Goal: Book appointment/travel/reservation: Book appointment/travel/reservation

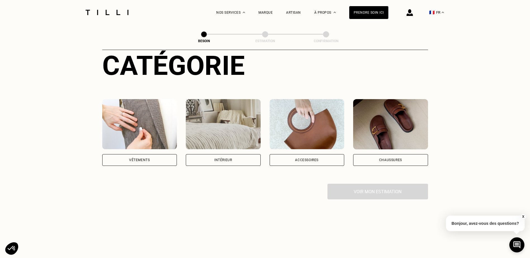
scroll to position [84, 0]
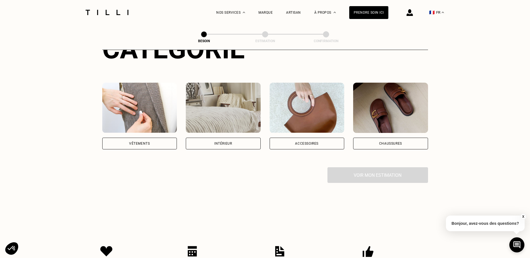
click at [301, 96] on img at bounding box center [307, 108] width 75 height 50
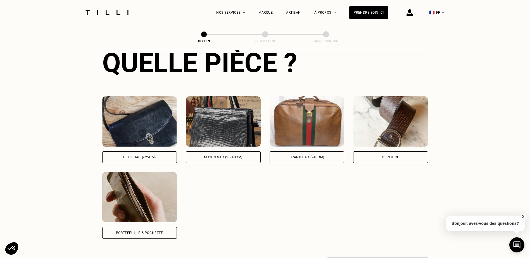
scroll to position [222, 0]
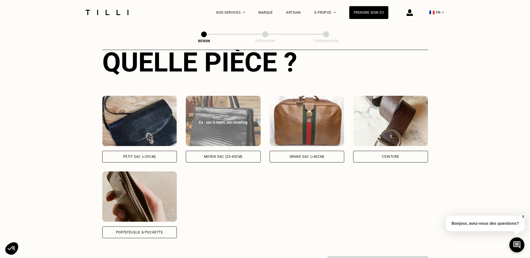
click at [215, 124] on img at bounding box center [223, 121] width 75 height 50
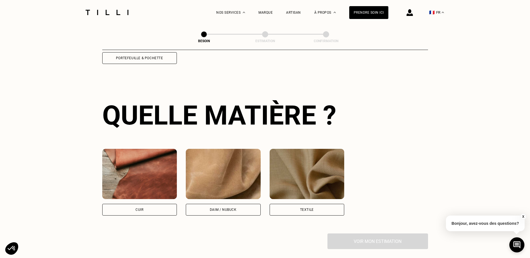
scroll to position [411, 0]
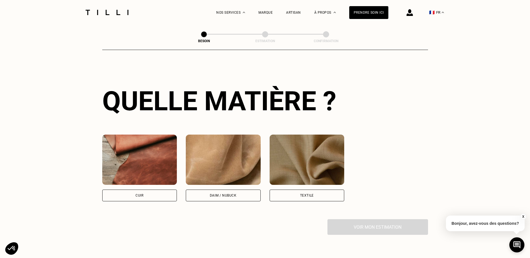
click at [147, 149] on img at bounding box center [139, 160] width 75 height 50
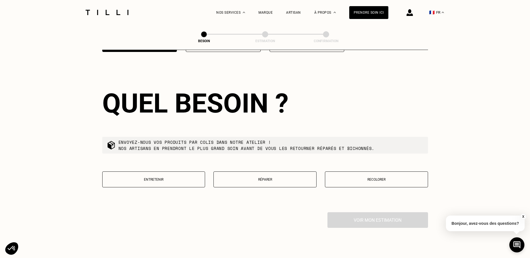
scroll to position [563, 0]
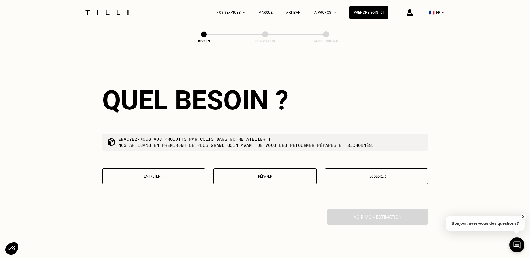
click at [287, 168] on button "Réparer" at bounding box center [264, 176] width 103 height 16
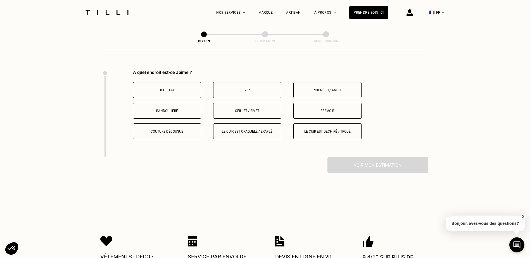
scroll to position [687, 0]
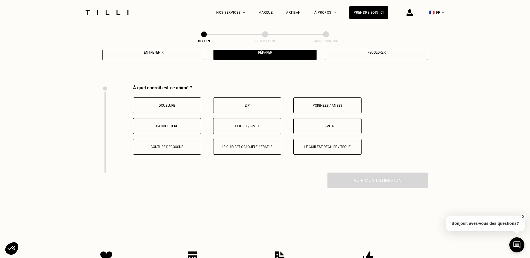
click at [342, 104] on p "Poignées / anses" at bounding box center [327, 106] width 62 height 4
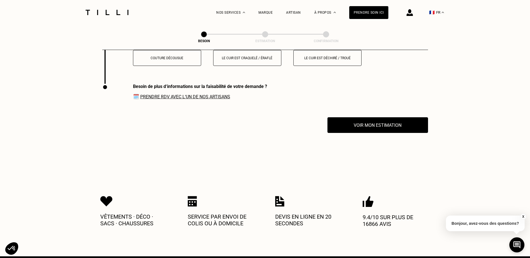
scroll to position [794, 0]
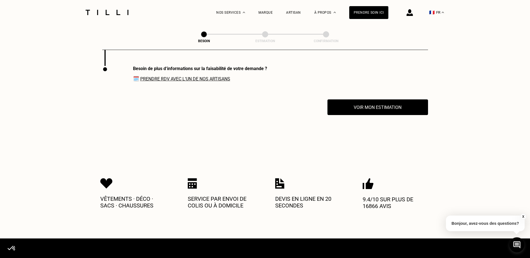
click at [342, 100] on button "Voir mon estimation" at bounding box center [377, 107] width 101 height 16
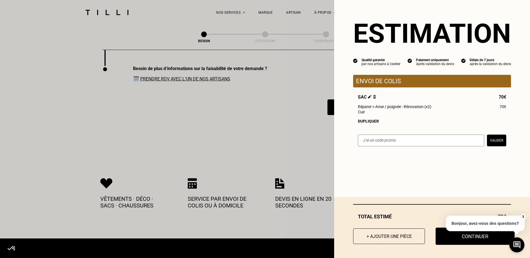
click at [470, 241] on button "Continuer" at bounding box center [474, 236] width 79 height 17
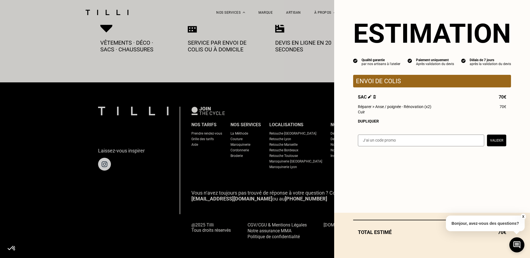
select select "FR"
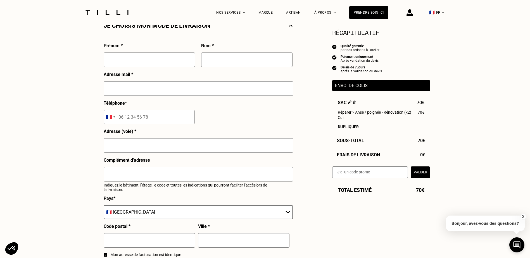
scroll to position [140, 0]
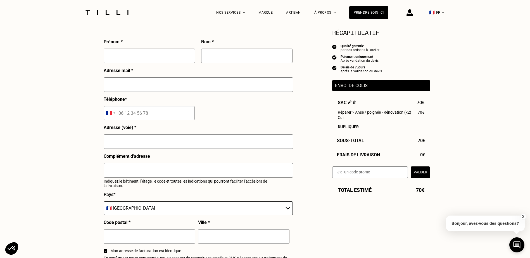
click at [174, 59] on input "text" at bounding box center [149, 56] width 91 height 15
type input "[PERSON_NAME]"
type input "BOURDOUX"
type input "[EMAIL_ADDRESS][DOMAIN_NAME]"
type input "Gaston [STREET_ADDRESS]"
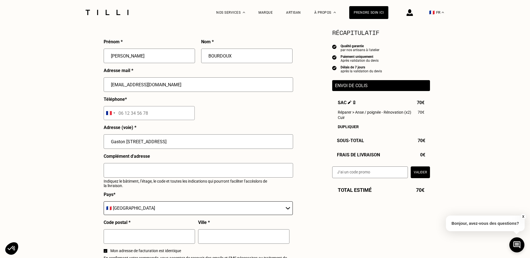
select select "BE"
type input "1600"
type input "Sint-Pieters-Leeuw"
click at [175, 114] on input "tel" at bounding box center [149, 113] width 91 height 14
type input "479462604"
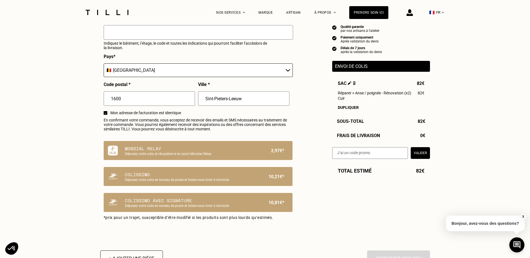
scroll to position [279, 0]
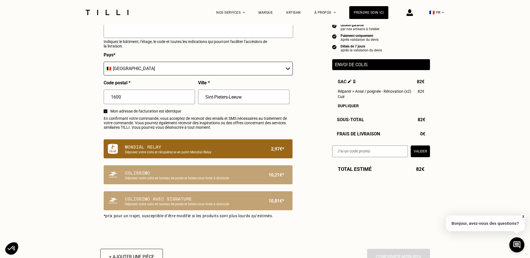
click at [200, 150] on p "Mondial Relay" at bounding box center [188, 147] width 127 height 7
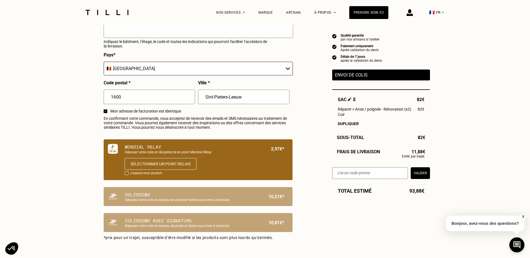
scroll to position [307, 0]
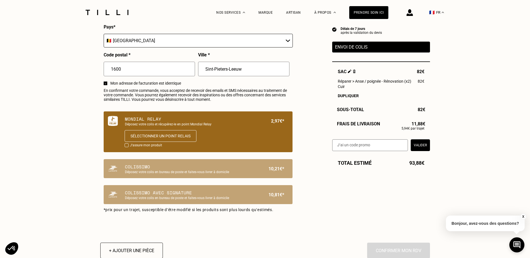
click at [125, 147] on div at bounding box center [127, 145] width 4 height 4
checkbox input "true"
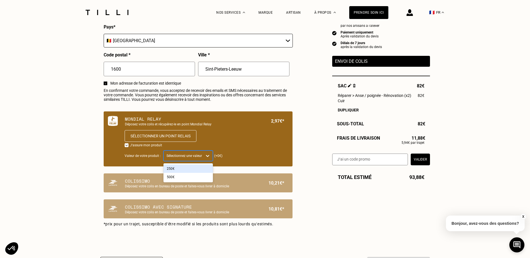
click at [178, 158] on div at bounding box center [183, 155] width 35 height 5
click at [178, 173] on div "250€" at bounding box center [187, 169] width 49 height 8
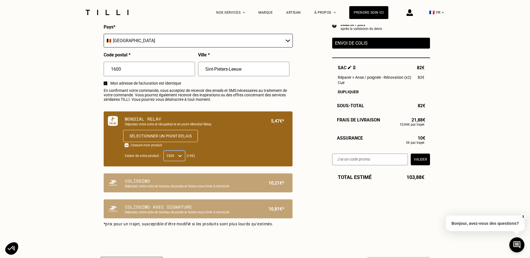
click at [160, 142] on button "Sélectionner un point relais" at bounding box center [160, 136] width 75 height 12
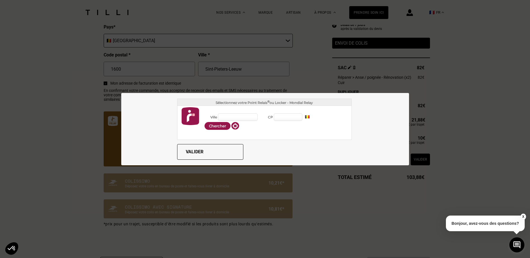
click at [218, 116] on input "Ville" at bounding box center [238, 117] width 40 height 8
type input "Sint-Pieters-Leeuw"
type input "1600"
click at [209, 124] on button "Chercher" at bounding box center [217, 126] width 26 height 8
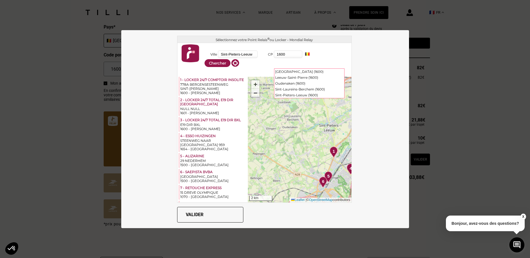
drag, startPoint x: 267, startPoint y: 148, endPoint x: 344, endPoint y: 139, distance: 77.7
click at [344, 139] on div "1 2 3 4 5 6 7 8 9 10 11 12 13 14 + − 2 km Leaflet | © OpenStreetMap contributors" at bounding box center [300, 140] width 104 height 126
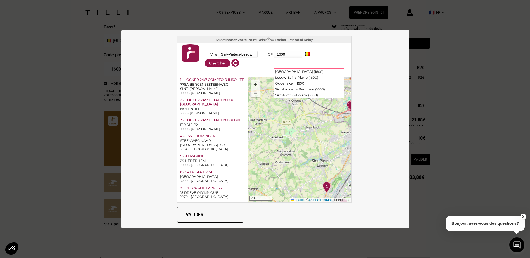
drag, startPoint x: 330, startPoint y: 132, endPoint x: 307, endPoint y: 168, distance: 43.2
click at [307, 168] on div "1 2 3 4 5 6 7 8 9 10 11 12 13 14 15 16 + − 2 km Leaflet | © OpenStreetMap contr…" at bounding box center [300, 140] width 104 height 126
click at [316, 145] on div "1 2 3 4 5 6 7 8 9 10 11 12 13 14 15 16 17 + − 2 km Leaflet | © OpenStreetMap co…" at bounding box center [300, 140] width 104 height 126
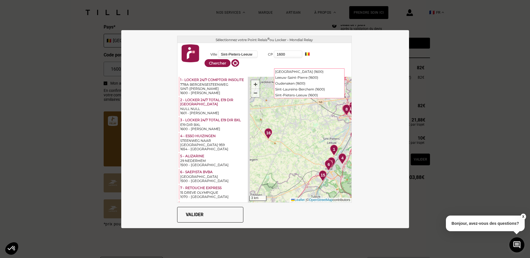
drag, startPoint x: 277, startPoint y: 124, endPoint x: 295, endPoint y: 130, distance: 18.8
click at [295, 130] on div "1 2 3 4 5 6 7 8 9 10 11 12 13 14 15 16 17 + − 3 km Leaflet | © OpenStreetMap co…" at bounding box center [300, 140] width 104 height 126
click at [303, 131] on div "1 2 3 4 5 6 7 8 9 10 11 12 13 14 15 16 17 18 + − 3 km Leaflet | © OpenStreetMap…" at bounding box center [300, 140] width 104 height 126
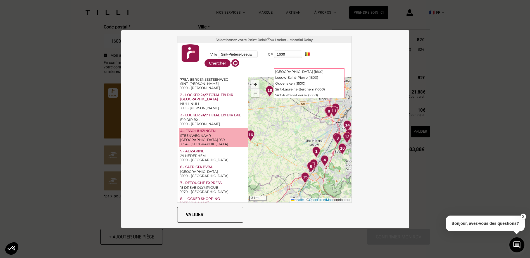
scroll to position [0, 0]
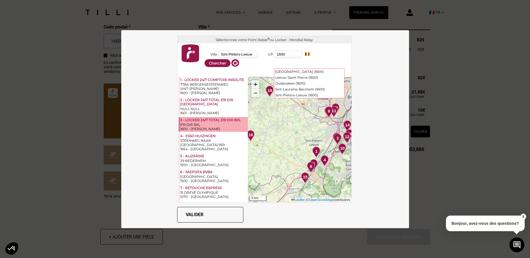
click at [219, 131] on div "1600 - [PERSON_NAME]" at bounding box center [213, 129] width 67 height 4
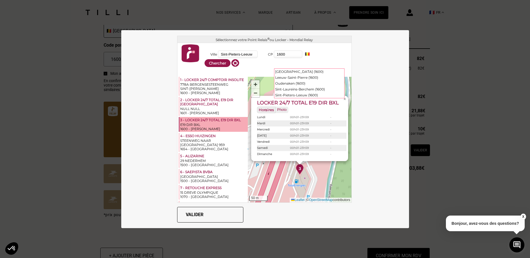
scroll to position [307, 0]
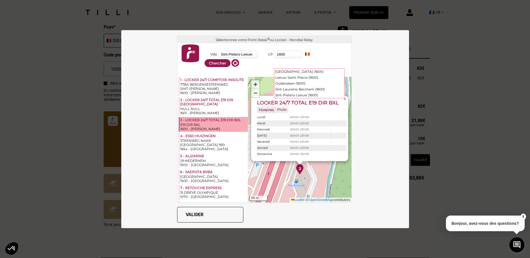
click at [343, 99] on span "×" at bounding box center [344, 99] width 3 height 5
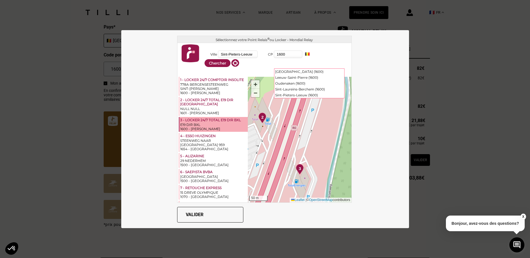
scroll to position [335, 0]
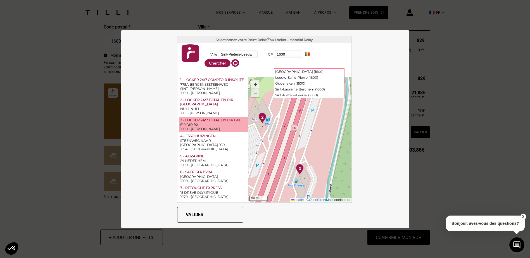
click at [254, 92] on span "−" at bounding box center [256, 92] width 4 height 7
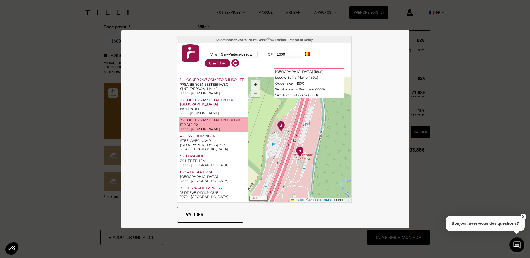
click at [254, 92] on span "−" at bounding box center [256, 92] width 4 height 7
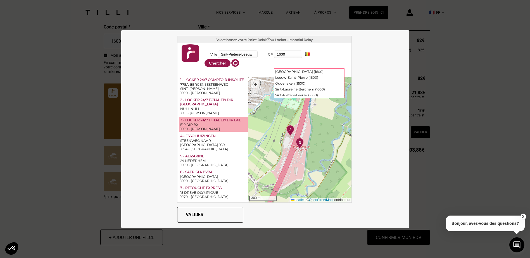
click at [254, 92] on span "−" at bounding box center [256, 92] width 4 height 7
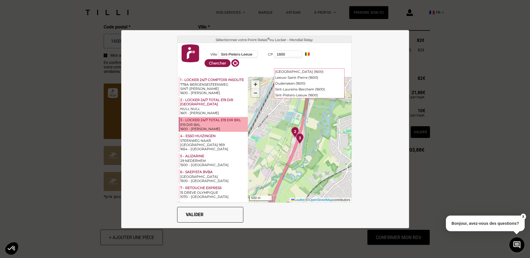
drag, startPoint x: 252, startPoint y: 92, endPoint x: 252, endPoint y: 96, distance: 3.7
click at [254, 93] on span "−" at bounding box center [256, 92] width 4 height 7
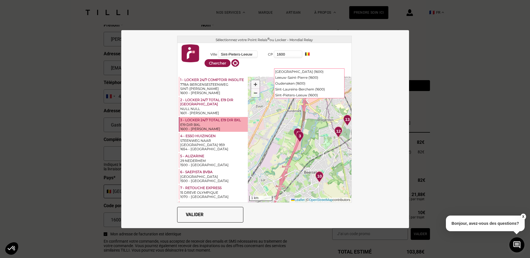
scroll to position [140, 0]
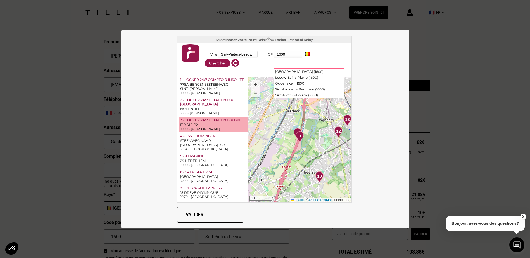
drag, startPoint x: 286, startPoint y: 51, endPoint x: 267, endPoint y: 53, distance: 19.1
click at [267, 53] on div "CP 1600" at bounding box center [282, 54] width 44 height 9
drag, startPoint x: 236, startPoint y: 55, endPoint x: 199, endPoint y: 55, distance: 37.4
click at [199, 55] on div "Ville [GEOGRAPHIC_DATA] CP 1600 FR ES BE NL LU DE AT PT PL IT" at bounding box center [264, 60] width 174 height 34
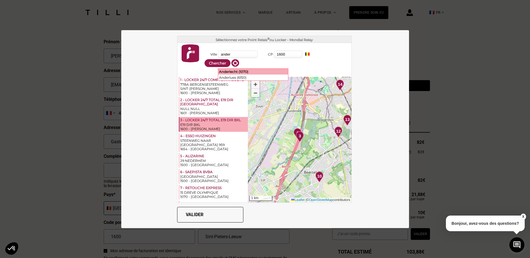
click at [218, 72] on div "Anderlecht (1070)" at bounding box center [253, 72] width 70 height 6
type input "Anderlecht"
type input "1070"
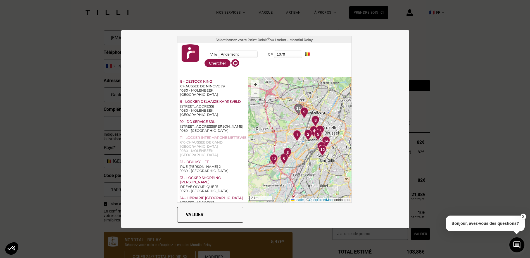
scroll to position [223, 0]
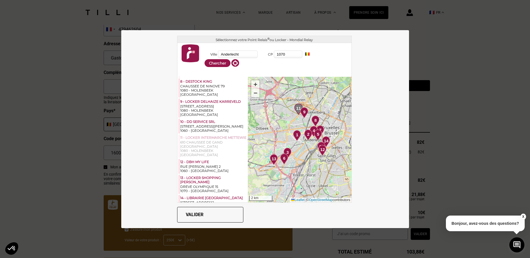
drag, startPoint x: 231, startPoint y: 51, endPoint x: 212, endPoint y: 50, distance: 19.0
click at [212, 50] on div "Ville [GEOGRAPHIC_DATA]" at bounding box center [231, 54] width 55 height 9
click at [225, 72] on div "Evere (1140)" at bounding box center [253, 72] width 70 height 6
type input "Evere"
type input "1140"
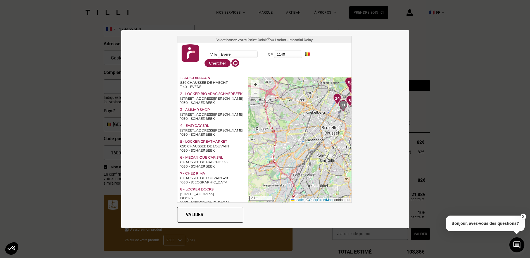
scroll to position [0, 0]
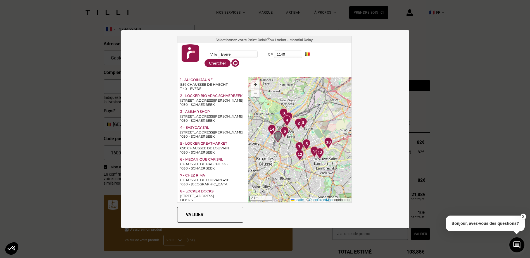
drag, startPoint x: 228, startPoint y: 51, endPoint x: 214, endPoint y: 52, distance: 14.3
click at [218, 52] on input "Evere" at bounding box center [238, 55] width 40 height 8
click at [246, 53] on input "1130 Haren" at bounding box center [238, 55] width 40 height 8
drag, startPoint x: 241, startPoint y: 54, endPoint x: 191, endPoint y: 54, distance: 50.3
click at [189, 56] on div "Ville 1130 Haren CP 1140 FR ES BE NL LU DE AT PT PL IT" at bounding box center [264, 60] width 174 height 34
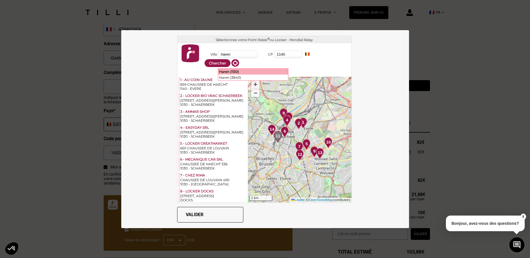
click at [220, 69] on div "Haren (1130)" at bounding box center [253, 72] width 70 height 6
type input "Haren"
type input "1130"
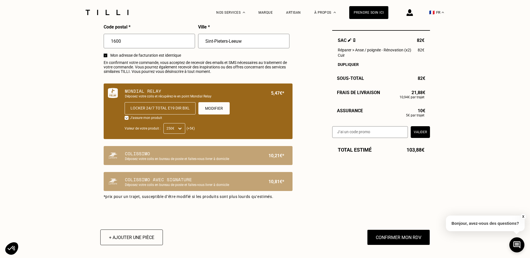
scroll to position [363, 0]
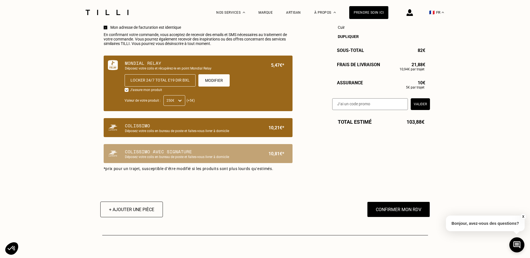
click at [156, 129] on p "Colissimo" at bounding box center [188, 125] width 127 height 7
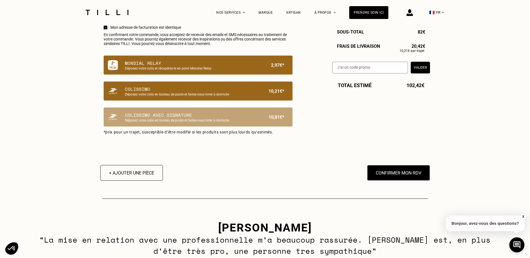
click at [146, 96] on p "Déposez votre colis en bureau de poste et faites-vous livrer à domicile" at bounding box center [188, 94] width 127 height 4
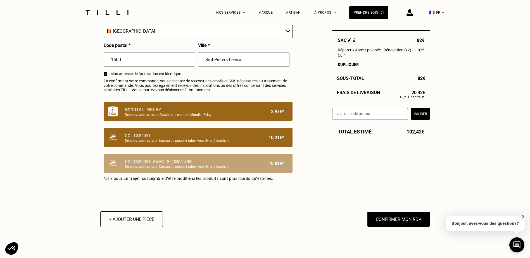
scroll to position [307, 0]
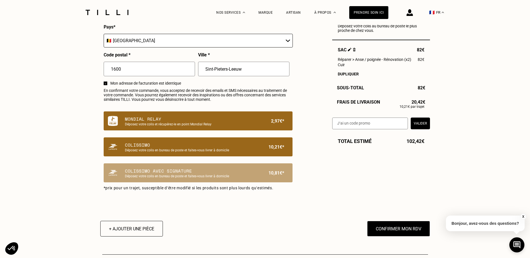
click at [177, 120] on p "Mondial Relay" at bounding box center [188, 119] width 127 height 7
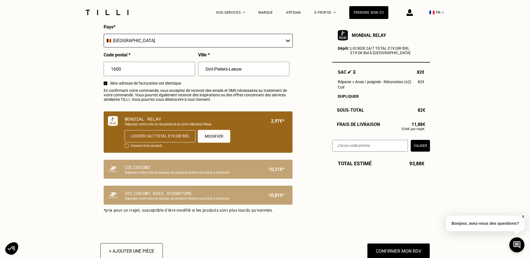
click at [203, 141] on button "Modifier" at bounding box center [213, 136] width 32 height 13
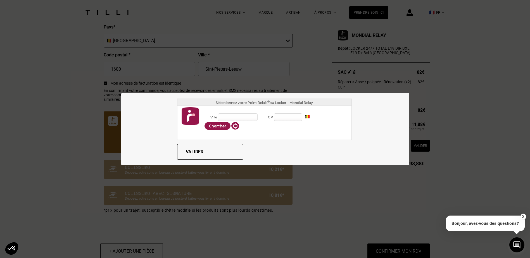
click at [222, 116] on input "Ville" at bounding box center [238, 117] width 40 height 8
drag, startPoint x: 223, startPoint y: 116, endPoint x: 197, endPoint y: 114, distance: 26.9
click at [197, 114] on div "Ville 1600 CP FR ES BE NL LU DE AT" at bounding box center [264, 123] width 174 height 34
type input "Sint-Pieters-Leeuw"
type input "1600"
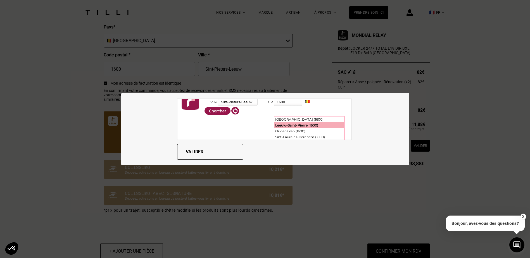
scroll to position [22, 0]
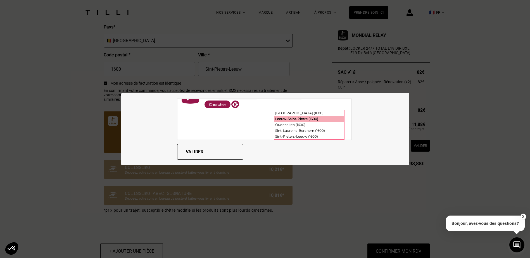
click at [311, 120] on div "Leeuw-Saint-Pierre (1600)" at bounding box center [309, 119] width 70 height 6
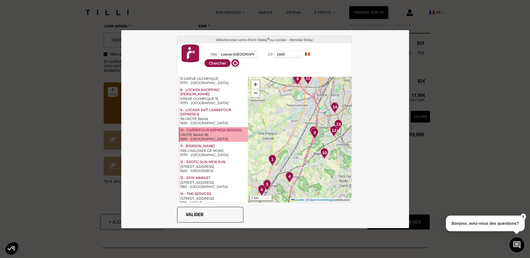
scroll to position [363, 0]
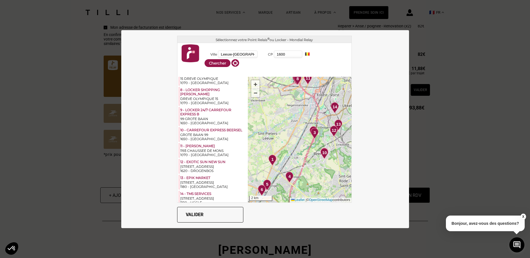
click at [231, 52] on input "Leeuw-[GEOGRAPHIC_DATA]" at bounding box center [238, 55] width 40 height 8
drag, startPoint x: 249, startPoint y: 55, endPoint x: 214, endPoint y: 53, distance: 35.3
click at [218, 53] on input "Leeuw-[GEOGRAPHIC_DATA]" at bounding box center [238, 55] width 40 height 8
click at [251, 74] on div "Ganshoren (1083)" at bounding box center [253, 72] width 70 height 6
type input "Ganshoren"
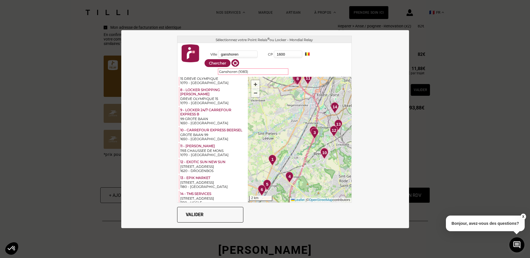
type input "1083"
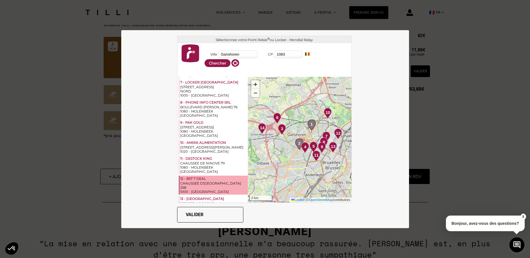
scroll to position [391, 0]
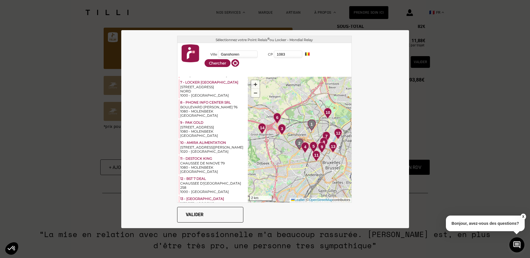
drag, startPoint x: 239, startPoint y: 54, endPoint x: 207, endPoint y: 53, distance: 31.8
click at [207, 53] on div "Ville [GEOGRAPHIC_DATA]" at bounding box center [231, 54] width 55 height 9
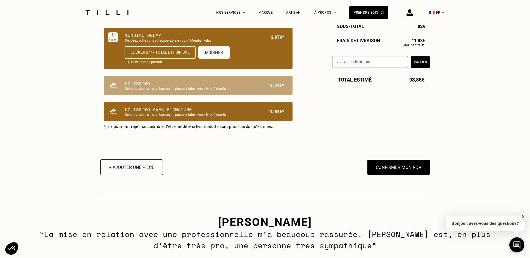
click at [190, 117] on p "Déposez votre colis en bureau de poste et faites-vous livrer à domicile" at bounding box center [188, 115] width 127 height 4
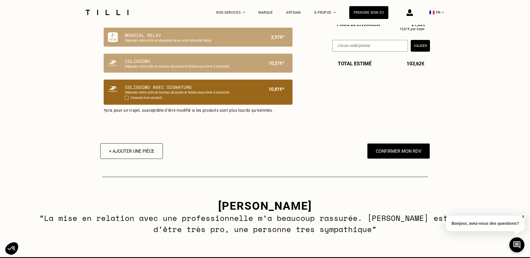
click at [127, 100] on div at bounding box center [127, 98] width 4 height 4
checkbox input "true"
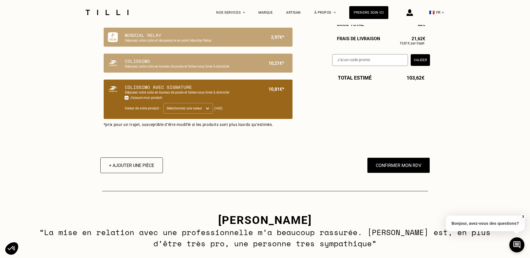
click at [190, 111] on div at bounding box center [183, 108] width 35 height 5
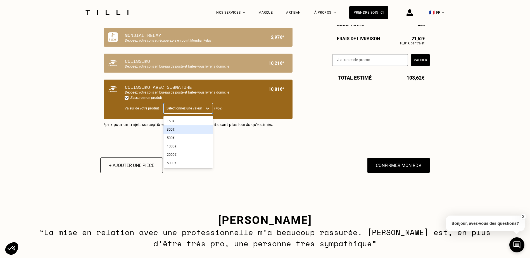
click at [191, 134] on div "300€" at bounding box center [187, 129] width 49 height 8
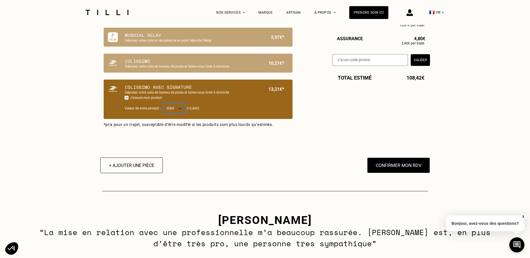
click at [180, 111] on icon at bounding box center [180, 109] width 6 height 6
click at [180, 122] on div "150€" at bounding box center [174, 121] width 22 height 8
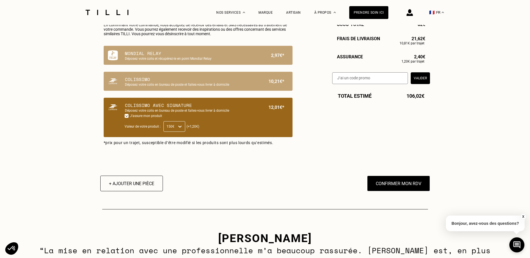
scroll to position [363, 0]
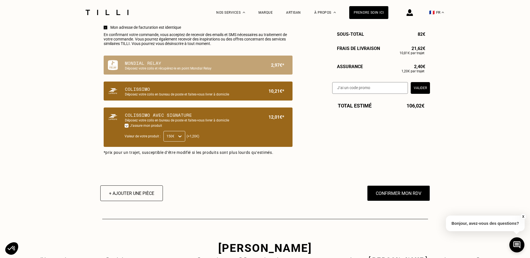
click at [201, 101] on div "Colissimo Déposez votre colis en bureau de poste et faites-vous livrer à domici…" at bounding box center [198, 91] width 189 height 19
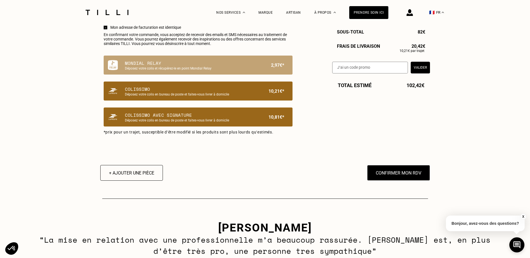
click at [193, 92] on p "Colissimo" at bounding box center [188, 89] width 127 height 7
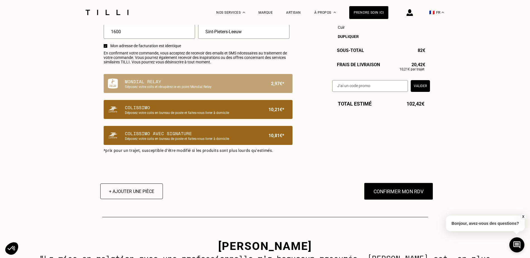
scroll to position [335, 0]
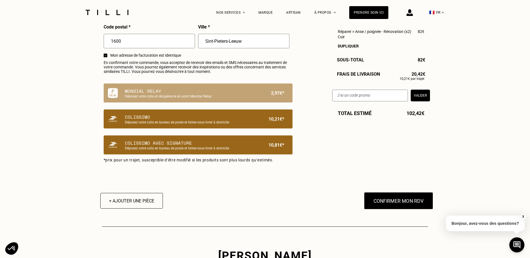
click at [417, 205] on button "Confirmer mon RDV" at bounding box center [398, 200] width 69 height 17
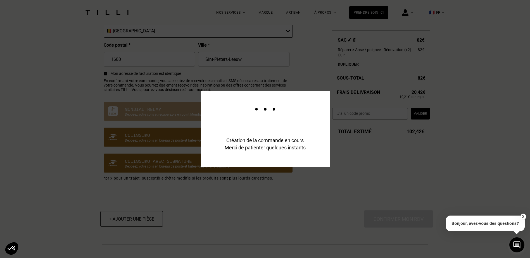
scroll to position [354, 0]
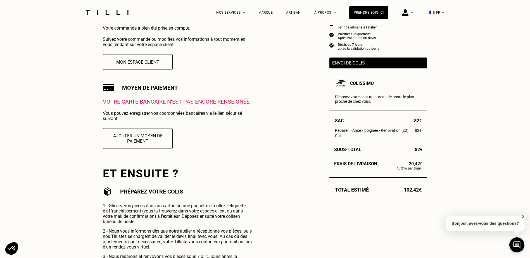
scroll to position [140, 0]
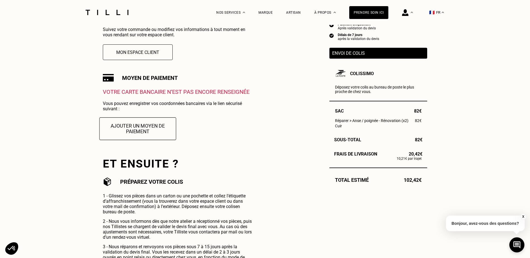
click at [164, 130] on button "Ajouter un moyen de paiement" at bounding box center [137, 128] width 77 height 23
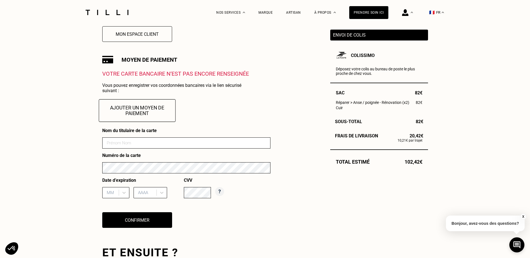
scroll to position [168, 0]
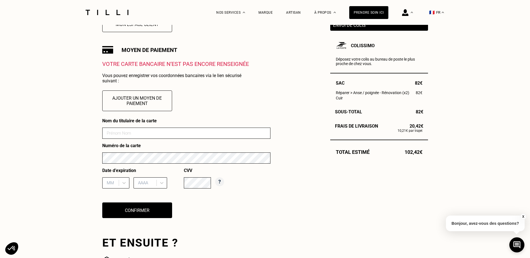
click at [164, 130] on input at bounding box center [186, 133] width 168 height 11
type input "[PERSON_NAME]"
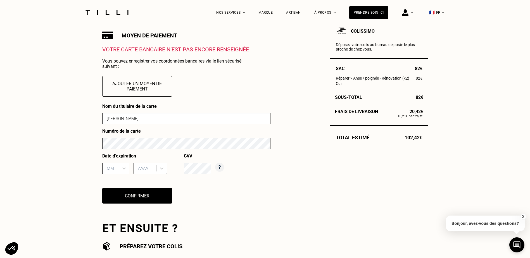
click at [112, 174] on div "MM" at bounding box center [115, 168] width 27 height 11
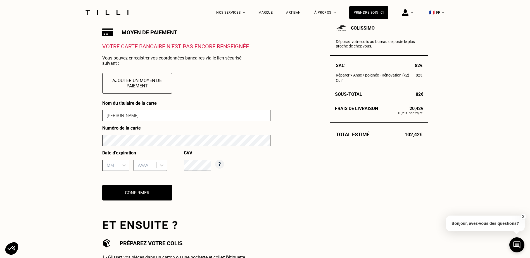
scroll to position [188, 0]
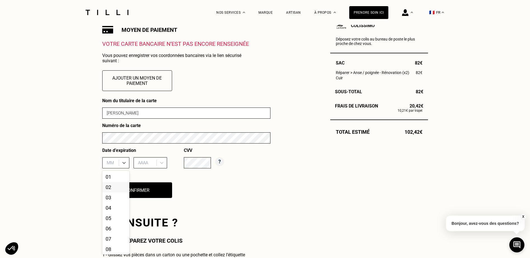
click at [112, 189] on div "02" at bounding box center [115, 187] width 27 height 10
click at [146, 162] on div at bounding box center [146, 163] width 16 height 6
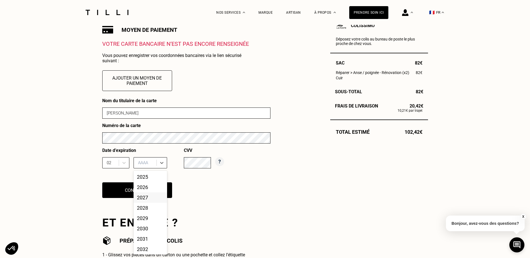
click at [151, 199] on div "2027" at bounding box center [151, 197] width 34 height 10
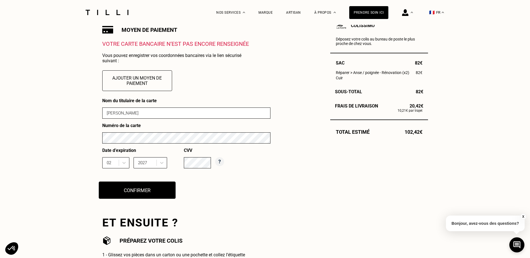
click at [112, 196] on button "Confirmer" at bounding box center [137, 190] width 77 height 17
